Goal: Task Accomplishment & Management: Manage account settings

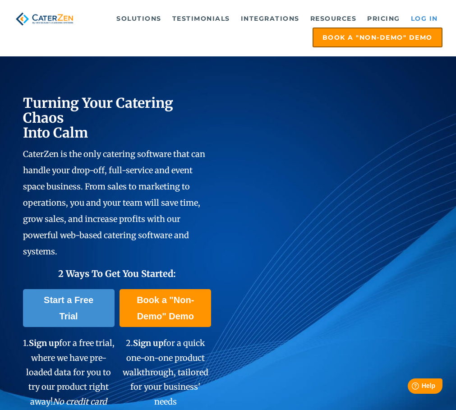
click at [428, 20] on link "Log in" at bounding box center [425, 18] width 36 height 18
click at [430, 20] on link "Log in" at bounding box center [425, 18] width 36 height 18
click at [422, 15] on link "Log in" at bounding box center [425, 18] width 36 height 18
click at [425, 16] on link "Log in" at bounding box center [425, 18] width 36 height 18
